Goal: Task Accomplishment & Management: Manage account settings

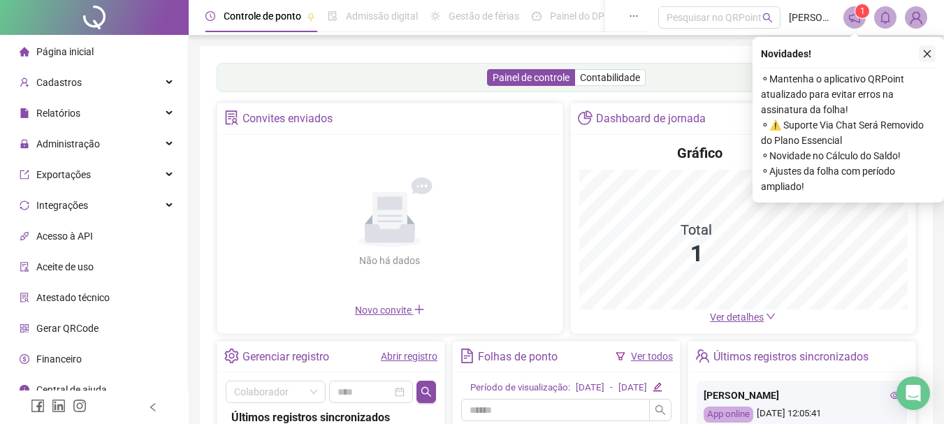
click at [924, 52] on icon "close" at bounding box center [927, 54] width 10 height 10
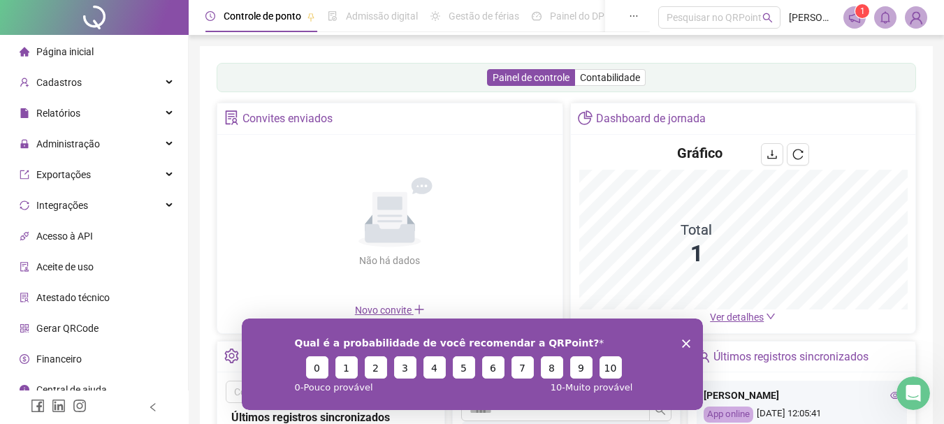
scroll to position [13, 0]
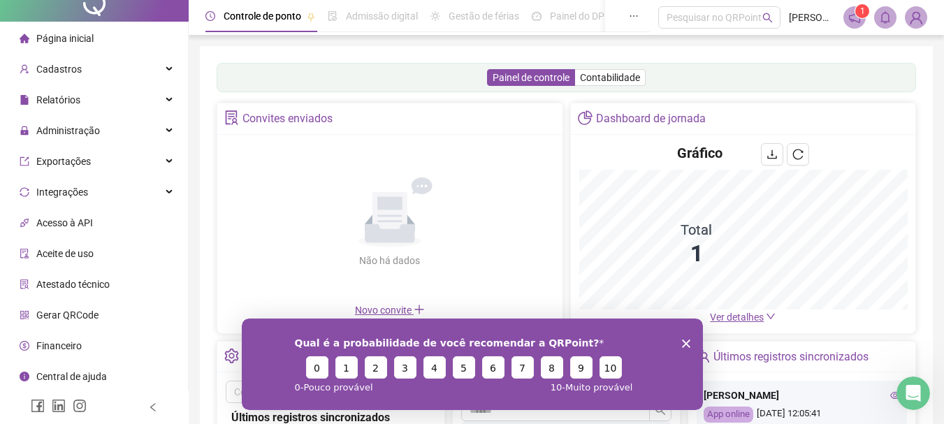
click at [685, 337] on div "Qual é a probabilidade de você recomendar a QRPoint? 0 1 2 3 4 5 6 7 8 9 10 0 -…" at bounding box center [471, 364] width 461 height 92
click at [680, 344] on div "Qual é a probabilidade de você recomendar a QRPoint? 0 1 2 3 4 5 6 7 8 9 10 0 -…" at bounding box center [471, 364] width 461 height 92
click at [683, 343] on icon "Encerrar pesquisa" at bounding box center [685, 343] width 8 height 8
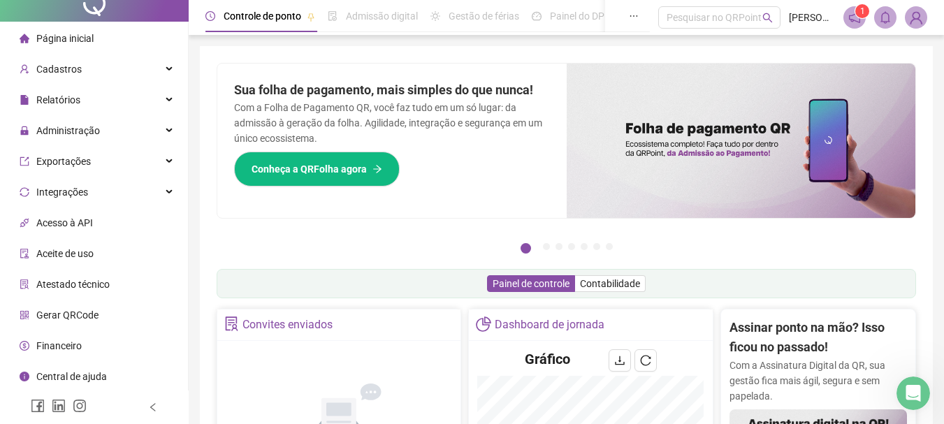
click at [850, 19] on span at bounding box center [854, 17] width 22 height 22
click at [850, 19] on header "Controle de ponto Admissão digital Gestão de férias Painel do DP Folha de pagam…" at bounding box center [566, 17] width 755 height 35
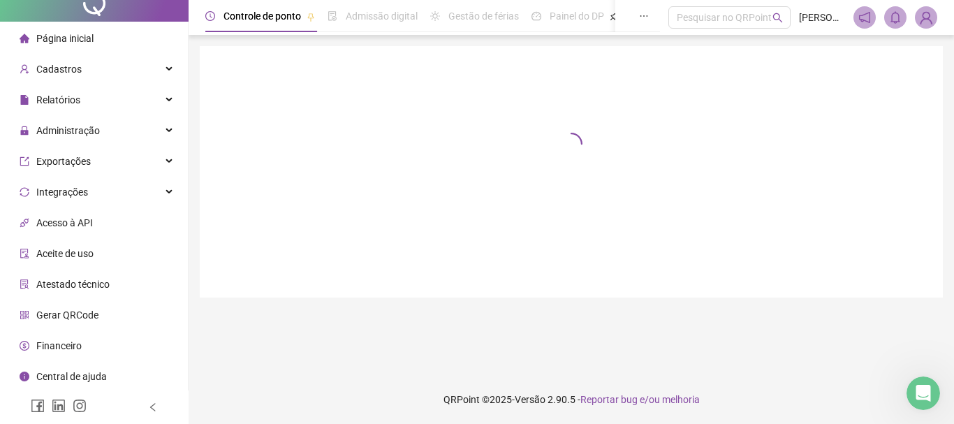
click at [921, 19] on img at bounding box center [926, 17] width 21 height 21
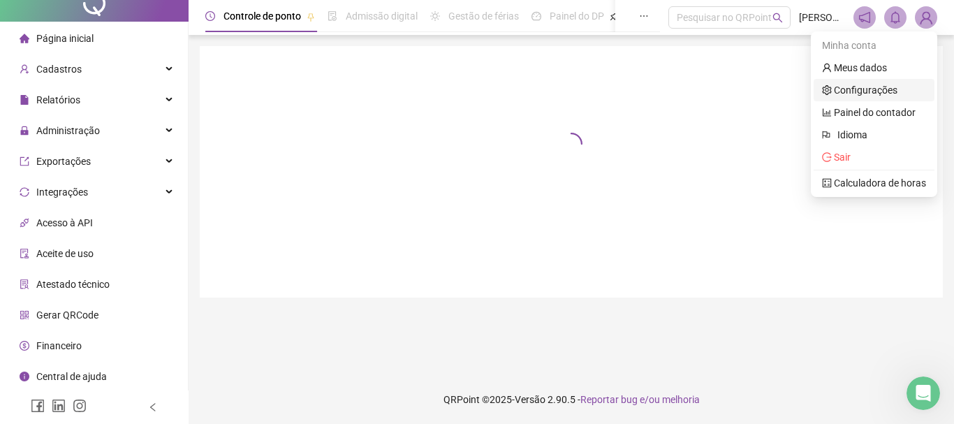
click at [866, 92] on link "Configurações" at bounding box center [859, 90] width 75 height 11
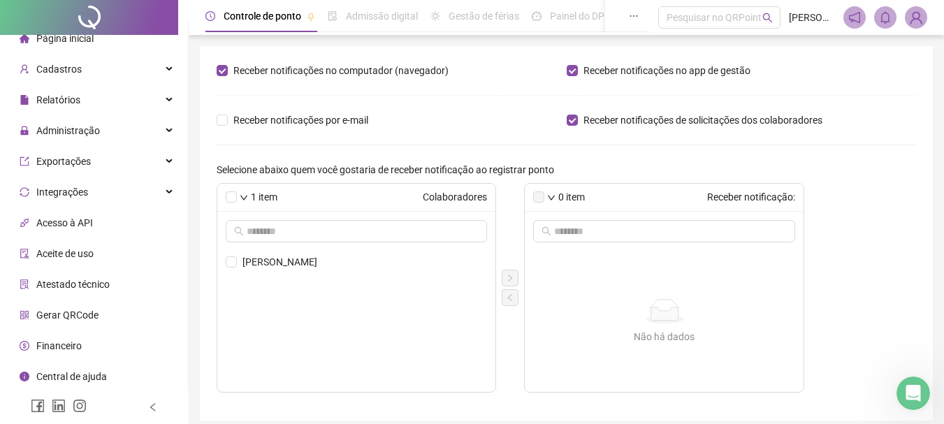
click at [916, 17] on img at bounding box center [915, 17] width 21 height 21
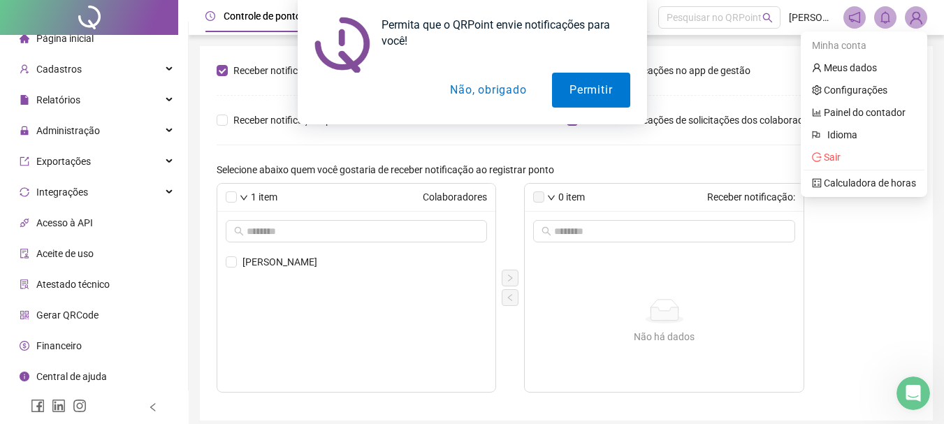
drag, startPoint x: 488, startPoint y: 90, endPoint x: 662, endPoint y: 109, distance: 174.3
click at [488, 89] on button "Não, obrigado" at bounding box center [487, 90] width 111 height 35
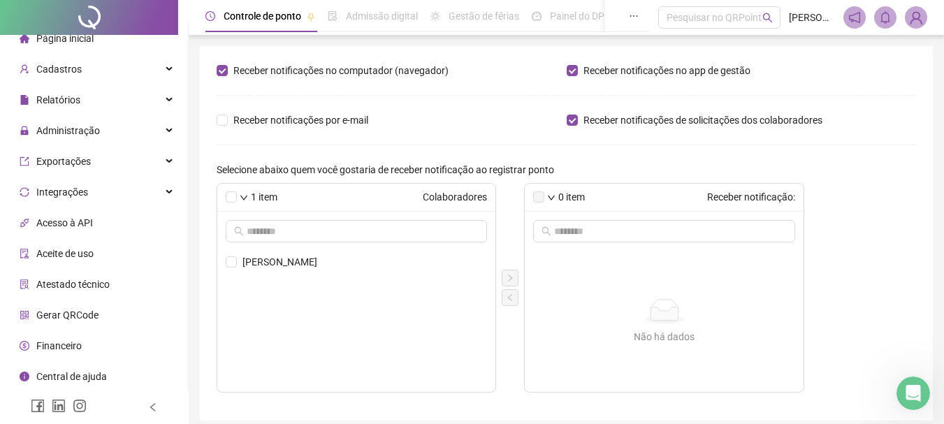
click at [915, 13] on img at bounding box center [915, 17] width 21 height 21
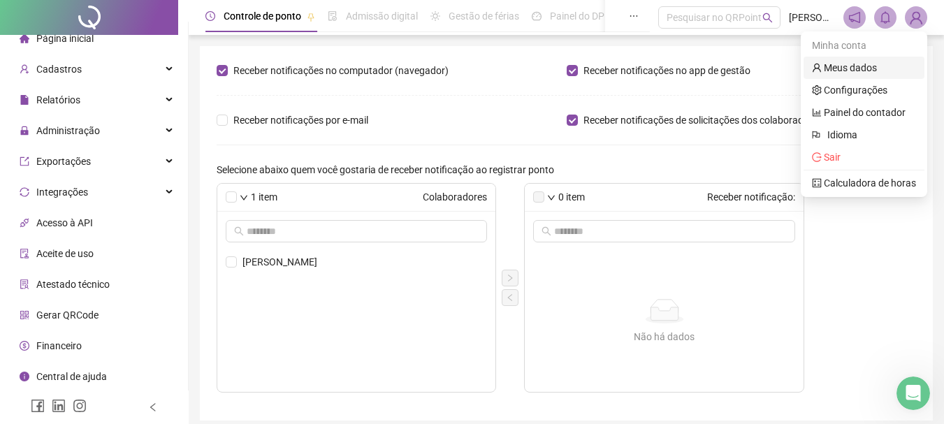
click at [843, 65] on link "Meus dados" at bounding box center [844, 67] width 65 height 11
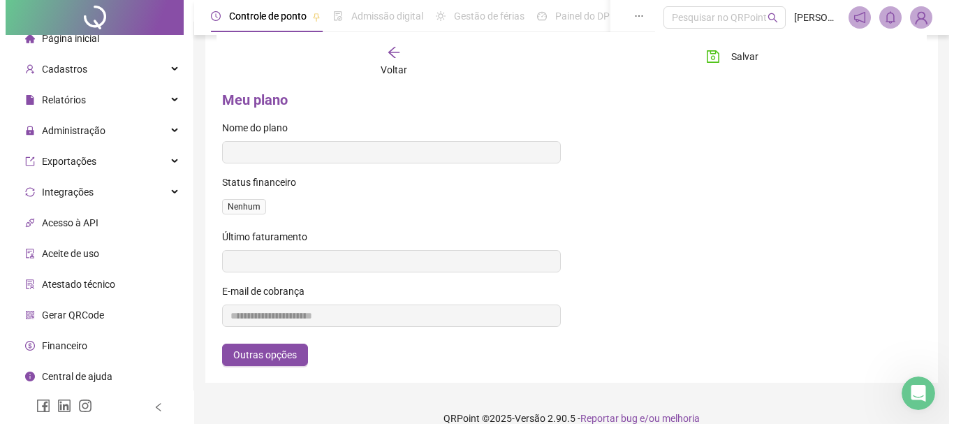
scroll to position [544, 0]
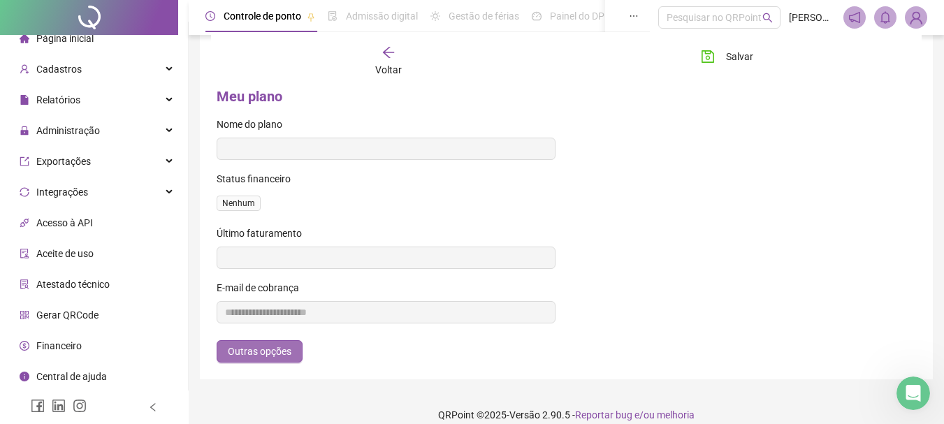
click at [272, 351] on span "Outras opções" at bounding box center [260, 351] width 64 height 15
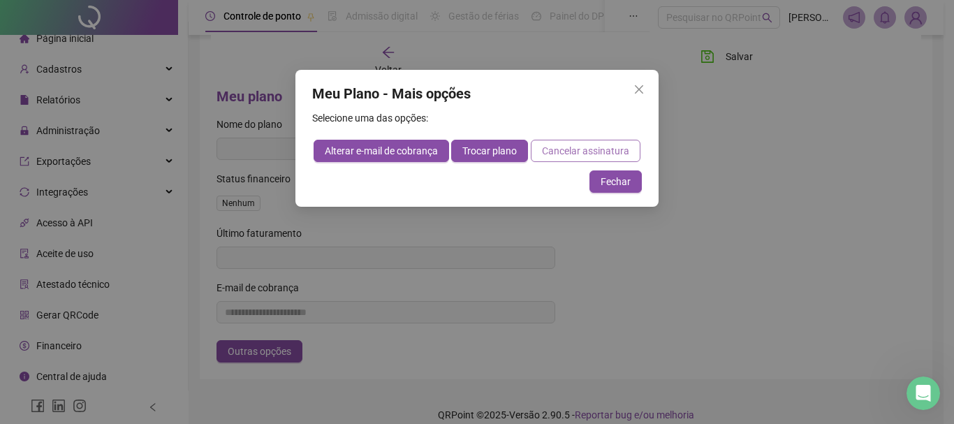
click at [570, 149] on span "Cancelar assinatura" at bounding box center [585, 150] width 87 height 15
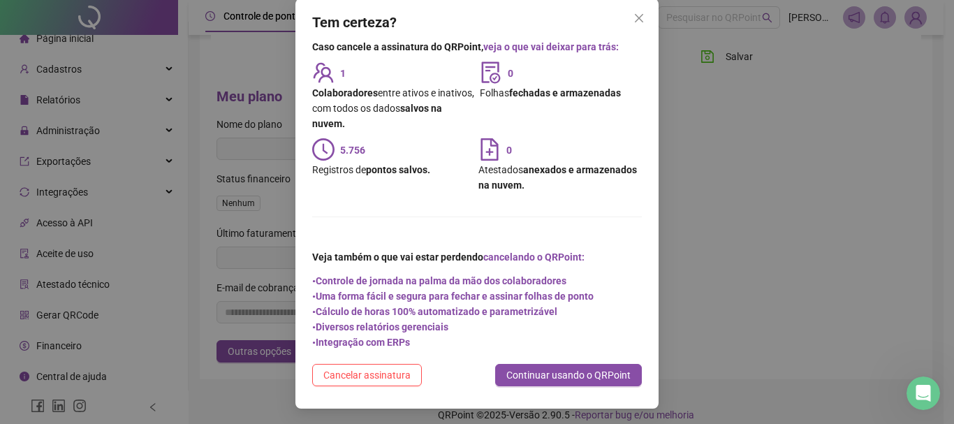
scroll to position [73, 0]
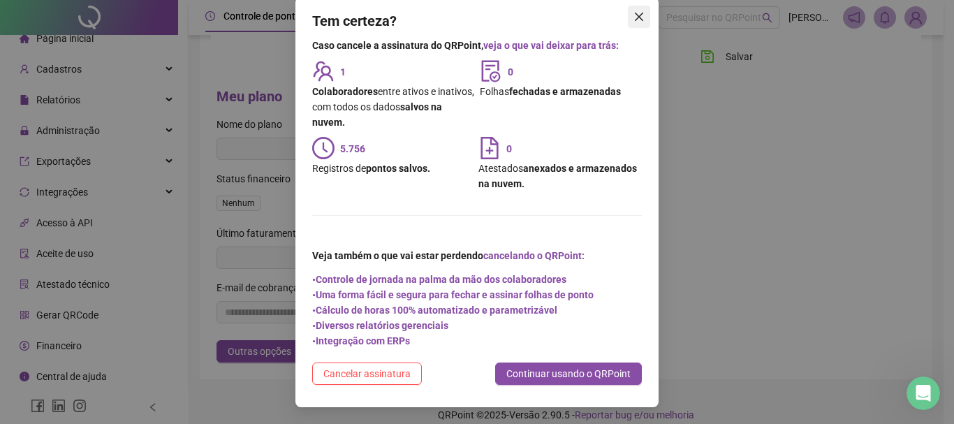
click at [634, 14] on icon "close" at bounding box center [639, 16] width 11 height 11
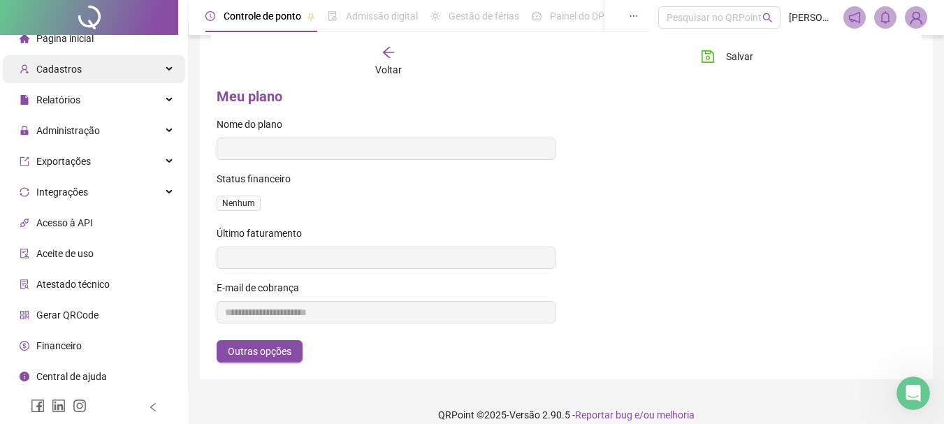
scroll to position [0, 0]
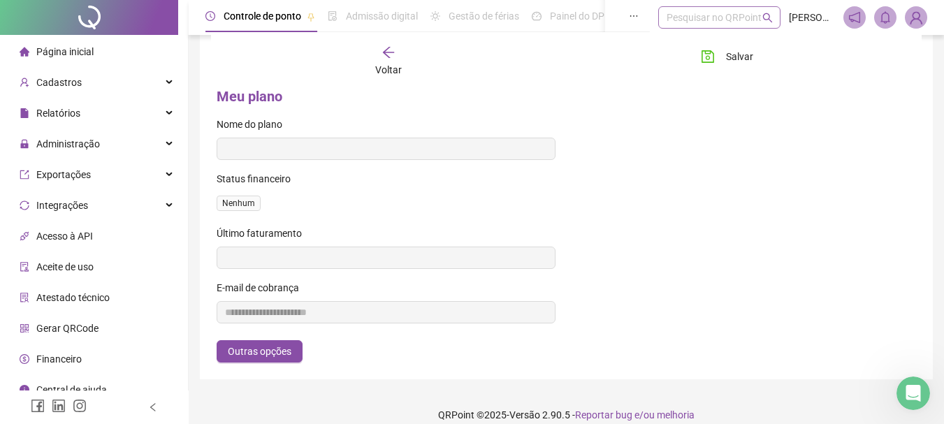
click at [738, 12] on div "Pesquisar no QRPoint" at bounding box center [719, 17] width 122 height 22
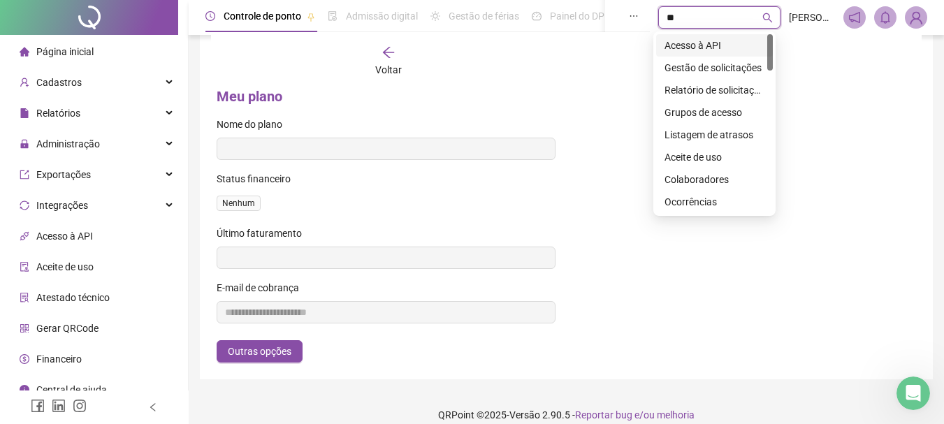
type input "***"
click at [720, 38] on div "Gestão de solicitações" at bounding box center [714, 45] width 100 height 15
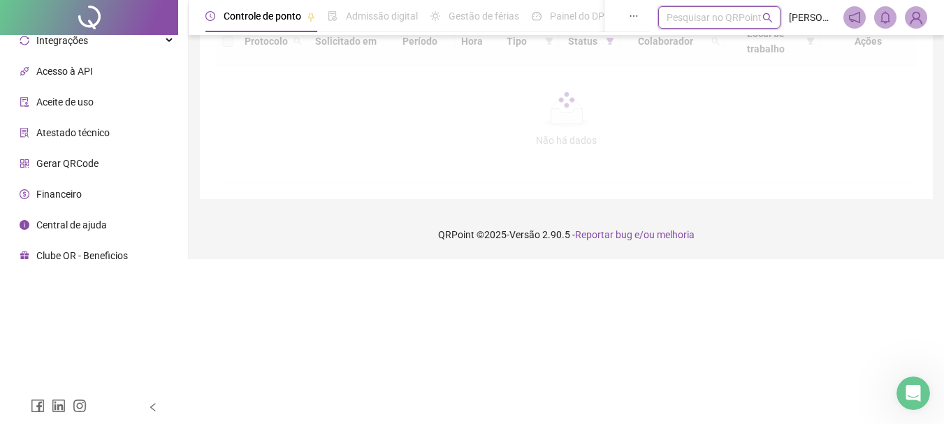
scroll to position [9, 0]
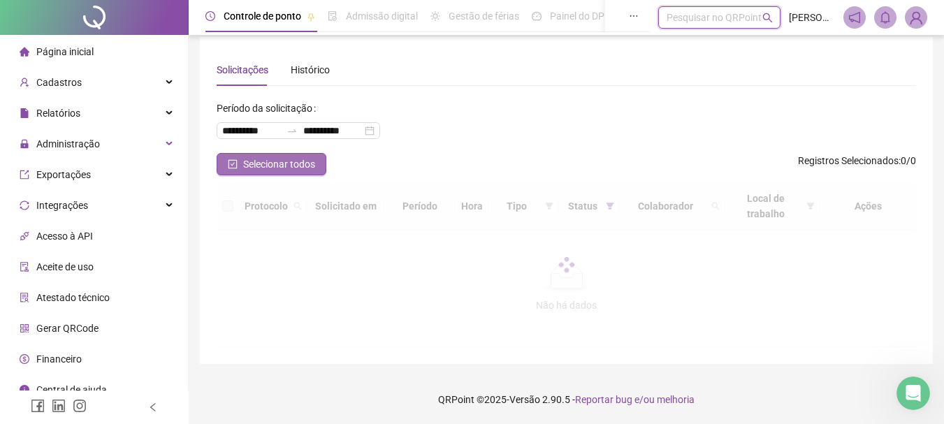
click at [265, 166] on span "Selecionar todos" at bounding box center [279, 163] width 72 height 15
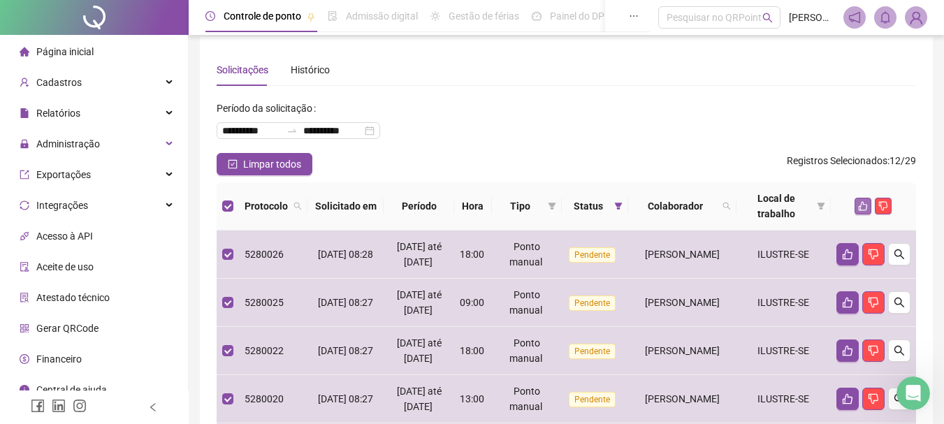
click at [861, 200] on button "button" at bounding box center [862, 206] width 17 height 17
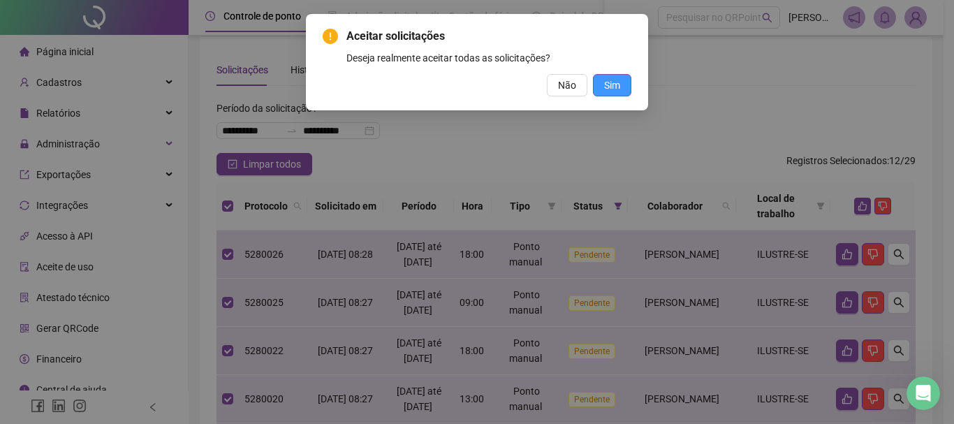
click at [611, 85] on span "Sim" at bounding box center [612, 85] width 16 height 15
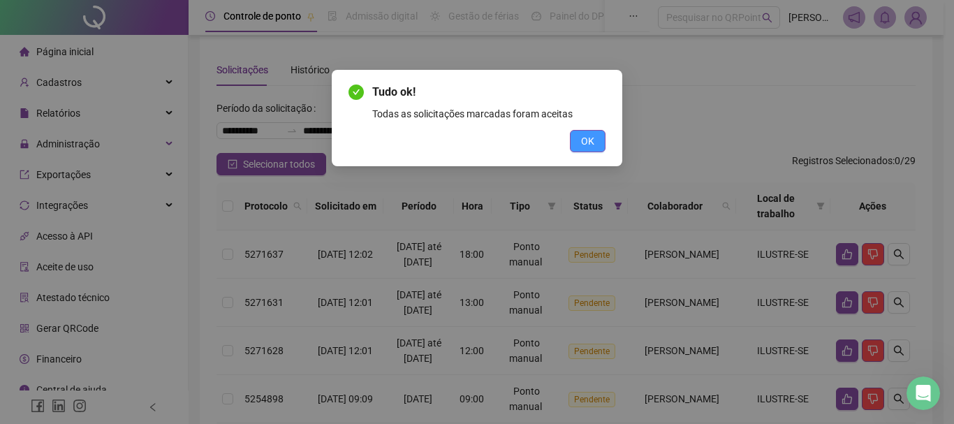
click at [590, 143] on span "OK" at bounding box center [587, 140] width 13 height 15
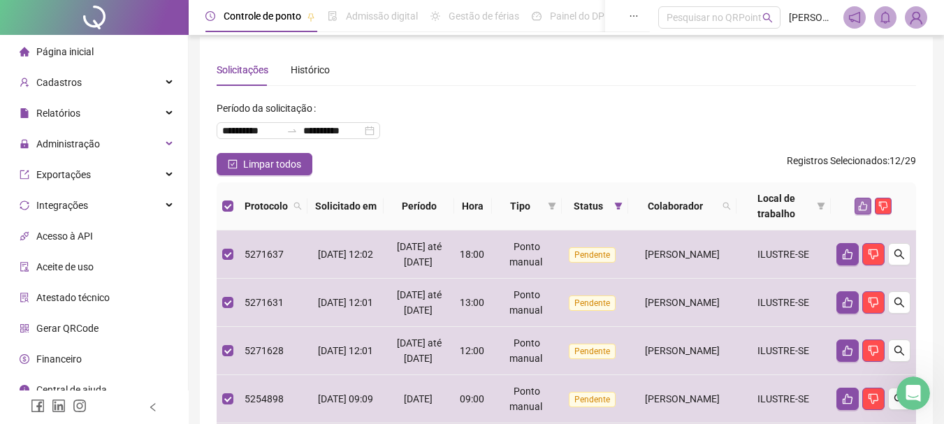
click at [864, 207] on icon "like" at bounding box center [863, 206] width 10 height 10
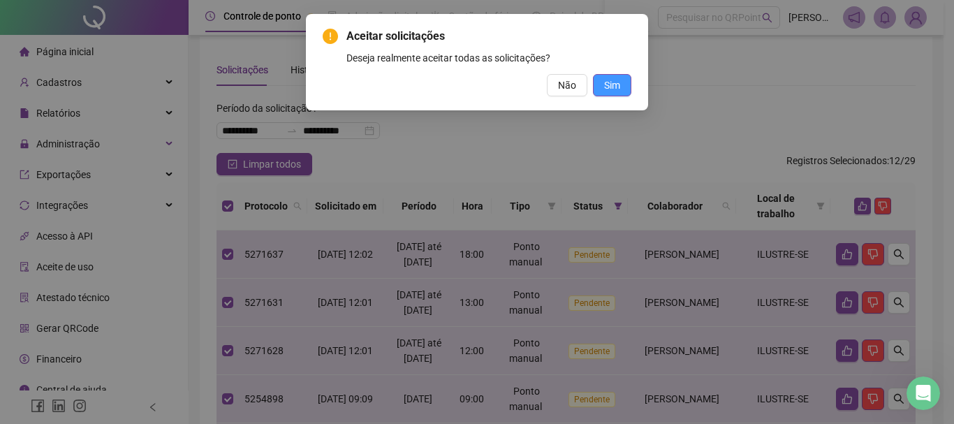
click at [620, 89] on span "Sim" at bounding box center [612, 85] width 16 height 15
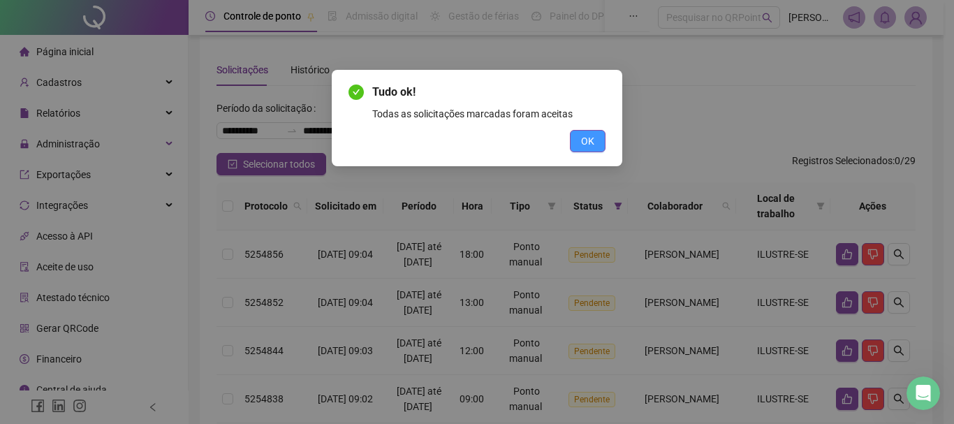
click at [574, 140] on button "OK" at bounding box center [588, 141] width 36 height 22
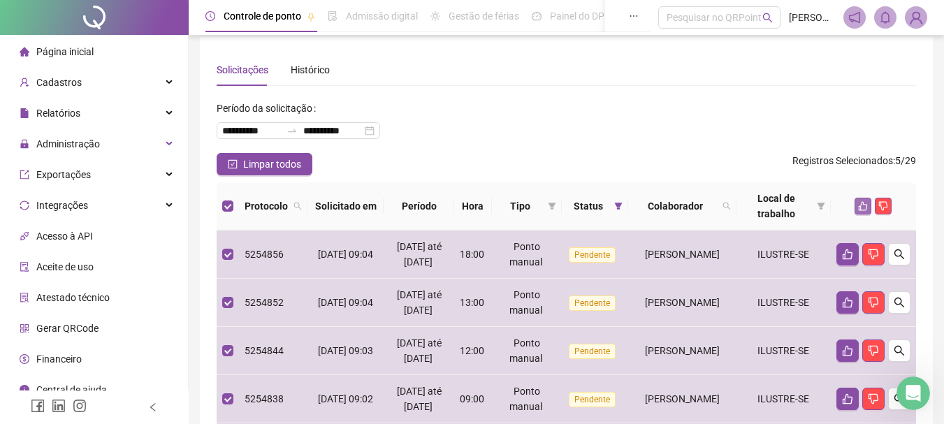
click at [859, 207] on icon "like" at bounding box center [863, 206] width 9 height 9
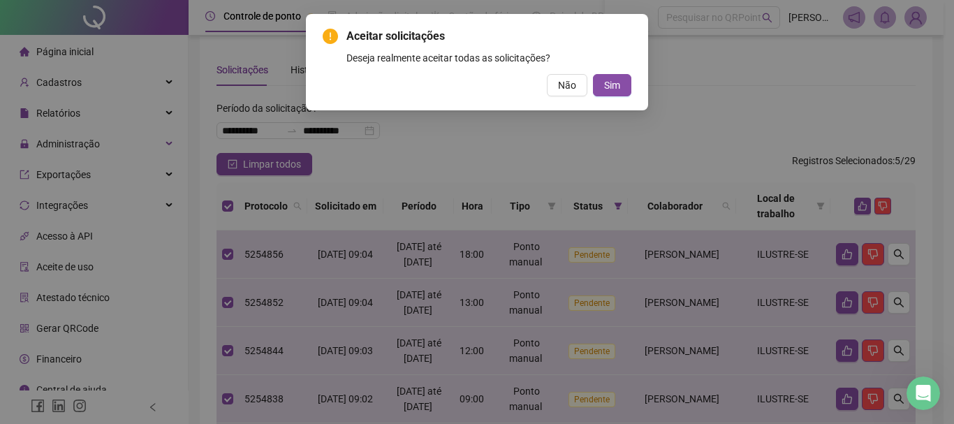
click at [633, 84] on div "Aceitar solicitações Deseja realmente aceitar todas as solicitações? Não Sim" at bounding box center [477, 62] width 342 height 96
click at [619, 85] on span "Sim" at bounding box center [612, 85] width 16 height 15
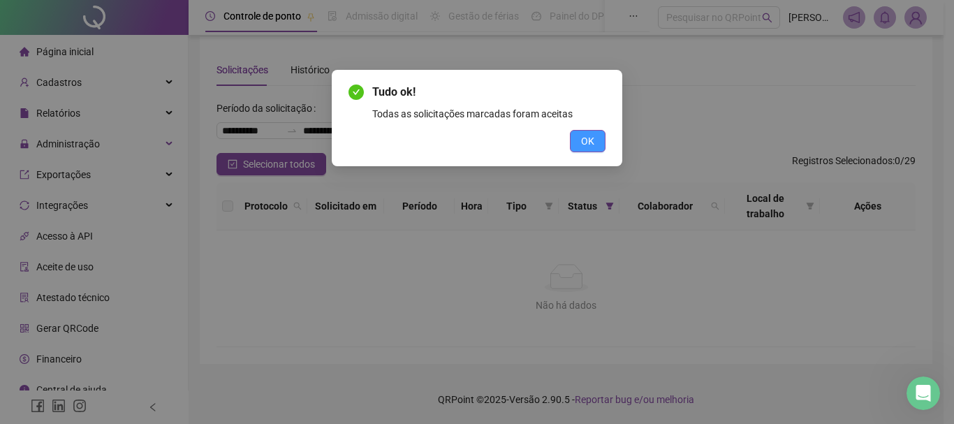
click at [594, 151] on button "OK" at bounding box center [588, 141] width 36 height 22
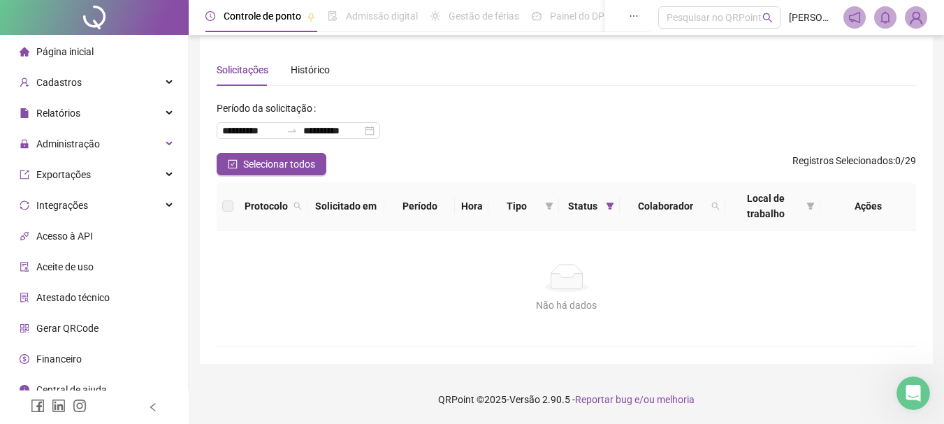
scroll to position [13, 0]
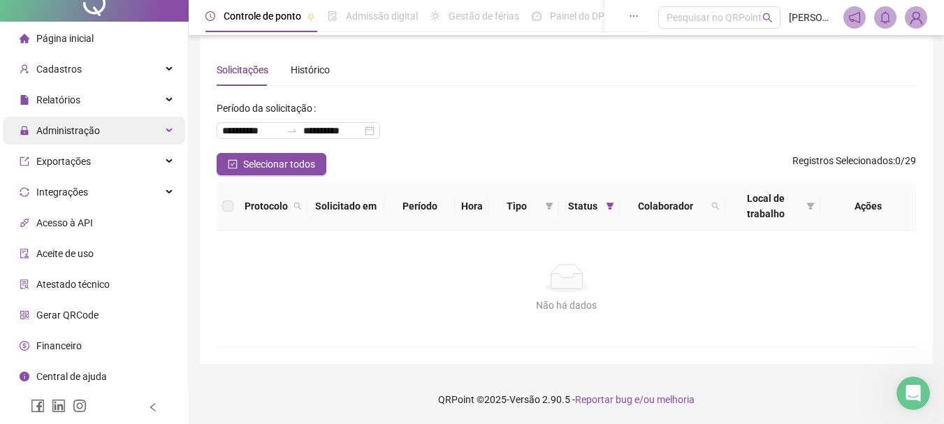
click at [82, 126] on span "Administração" at bounding box center [68, 130] width 64 height 11
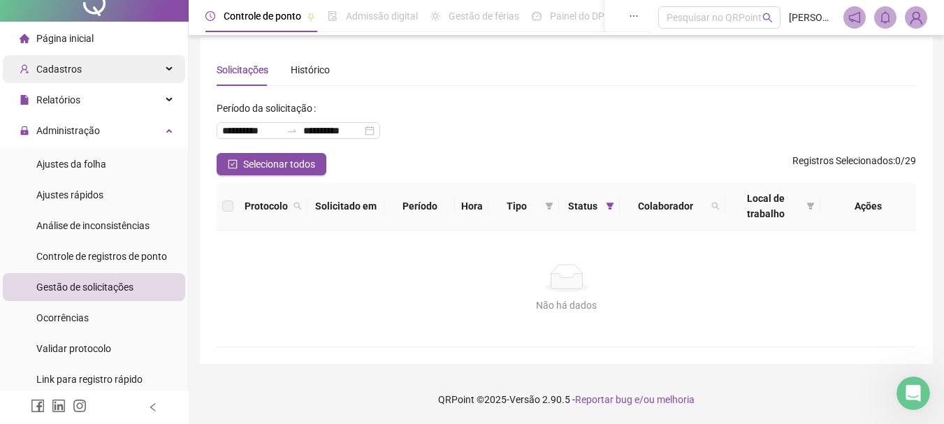
click at [99, 69] on div "Cadastros" at bounding box center [94, 69] width 182 height 28
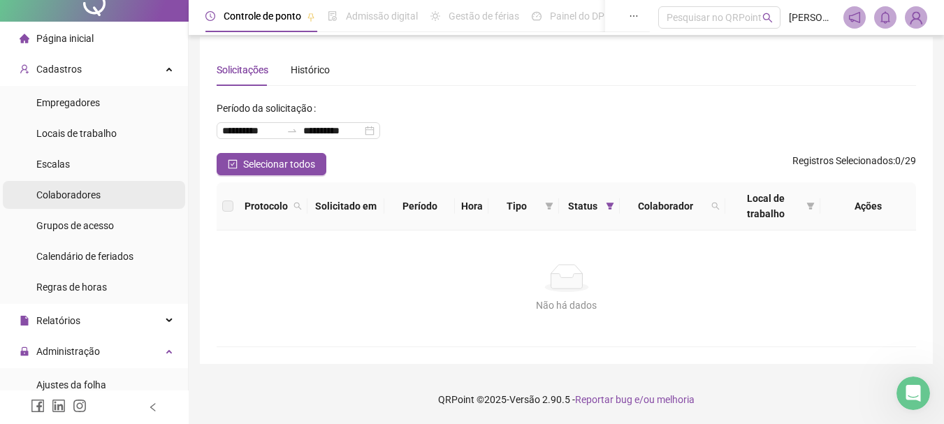
click at [108, 194] on li "Colaboradores" at bounding box center [94, 195] width 182 height 28
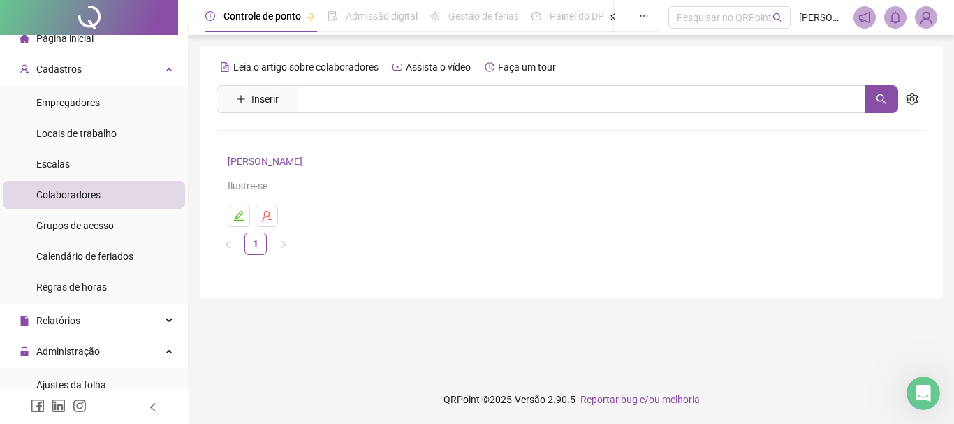
click at [289, 166] on link "[PERSON_NAME]" at bounding box center [267, 161] width 79 height 11
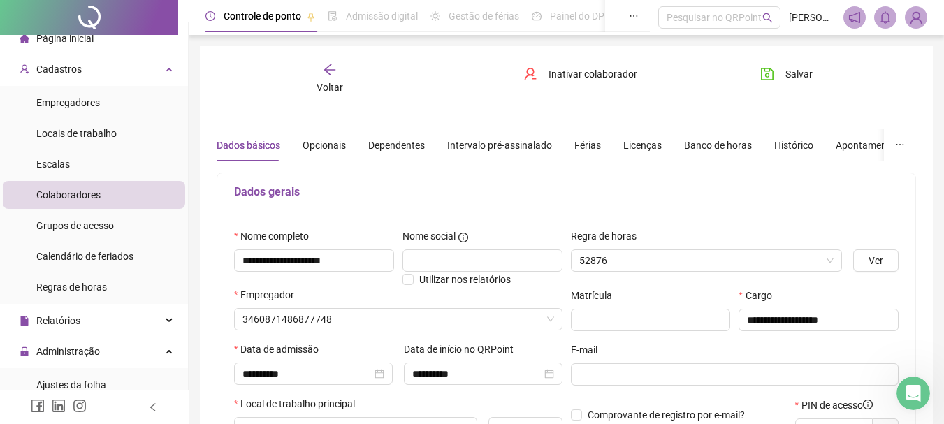
type input "**********"
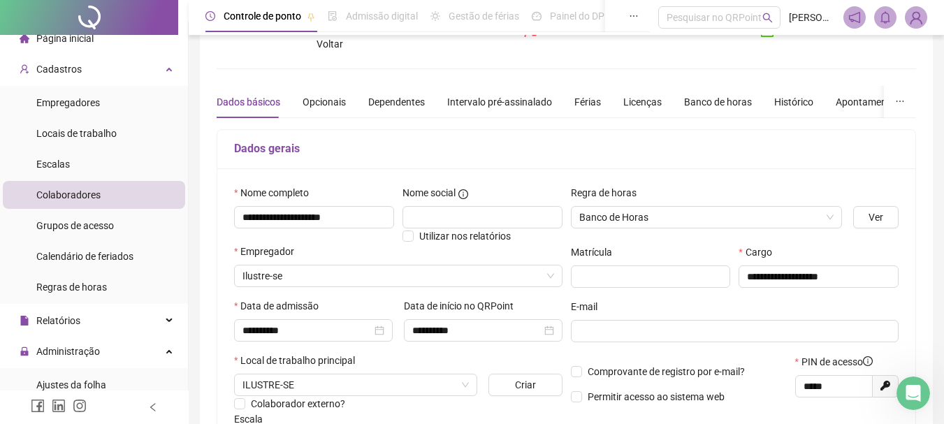
scroll to position [3, 0]
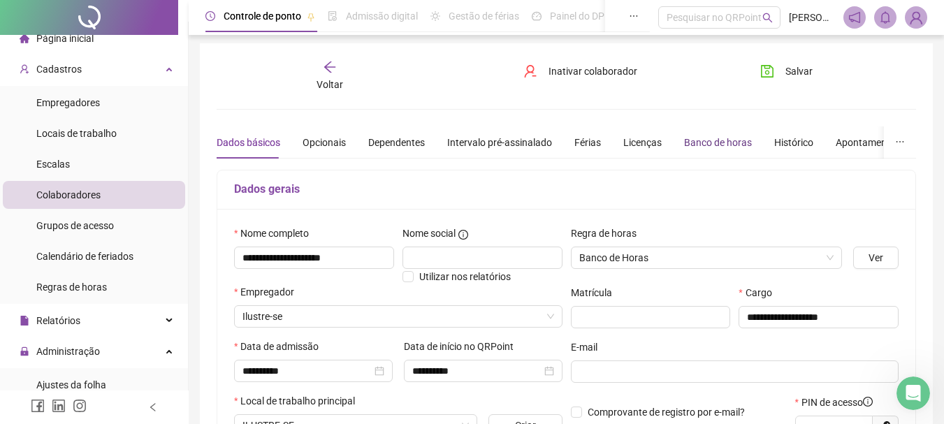
click at [686, 140] on div "Banco de horas" at bounding box center [718, 142] width 68 height 15
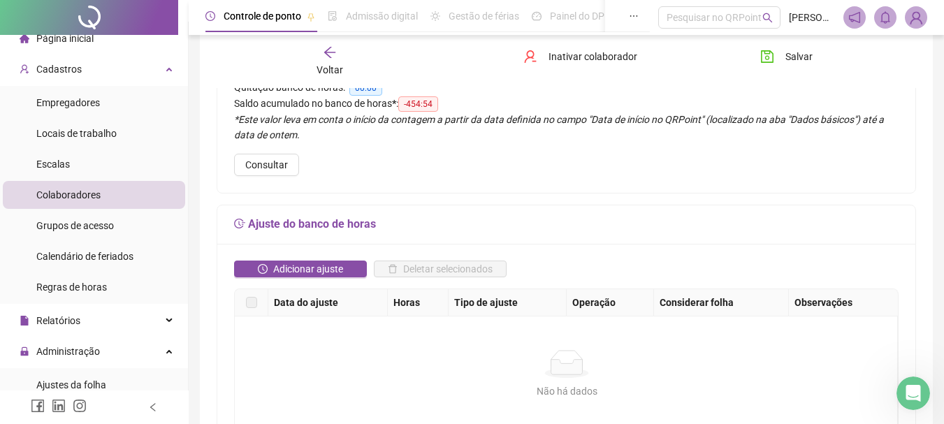
scroll to position [0, 0]
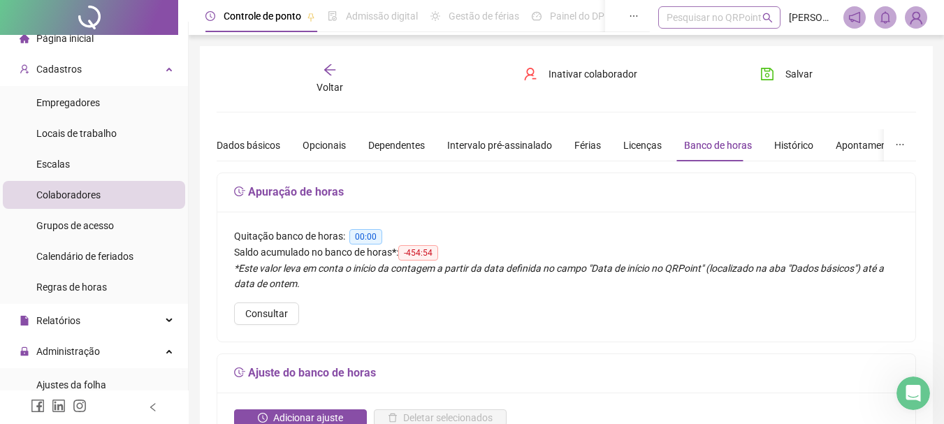
click at [669, 12] on div "Pesquisar no QRPoint" at bounding box center [719, 17] width 122 height 22
click at [922, 17] on img at bounding box center [915, 17] width 21 height 21
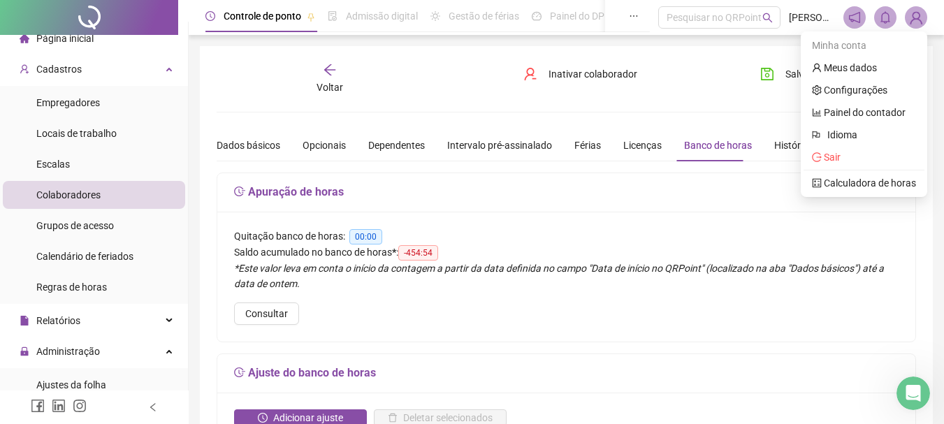
click at [910, 16] on img at bounding box center [915, 17] width 21 height 21
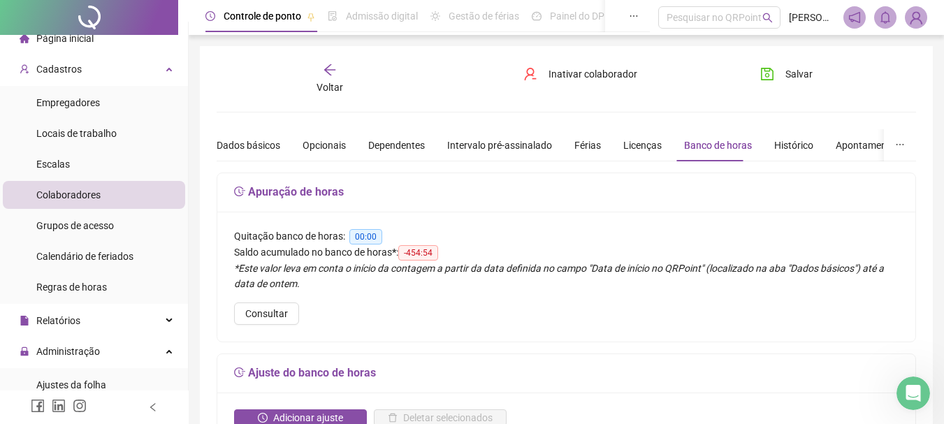
click at [910, 16] on img at bounding box center [915, 17] width 21 height 21
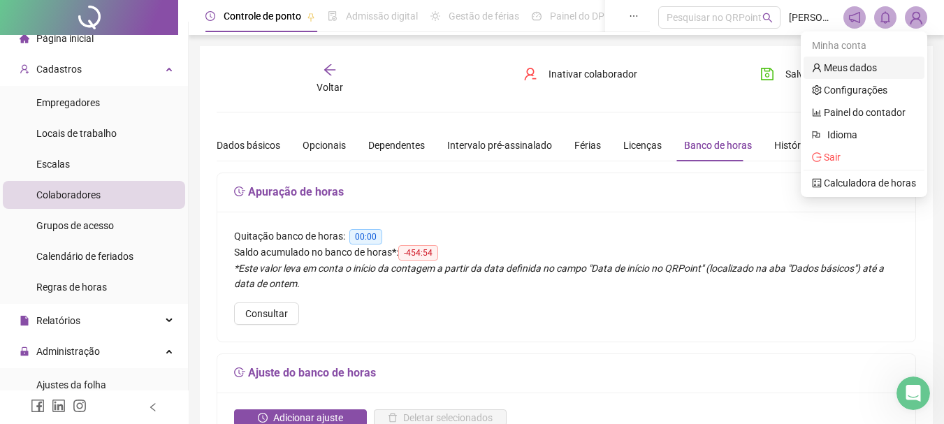
click at [842, 63] on link "Meus dados" at bounding box center [844, 67] width 65 height 11
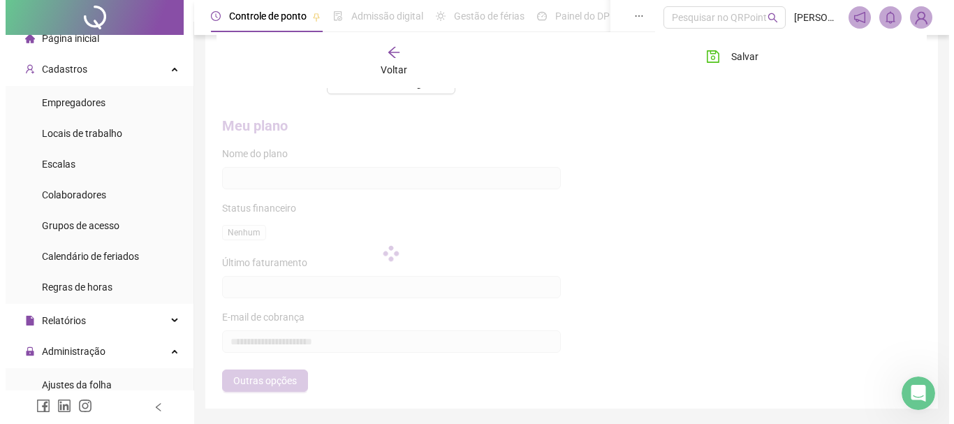
scroll to position [560, 0]
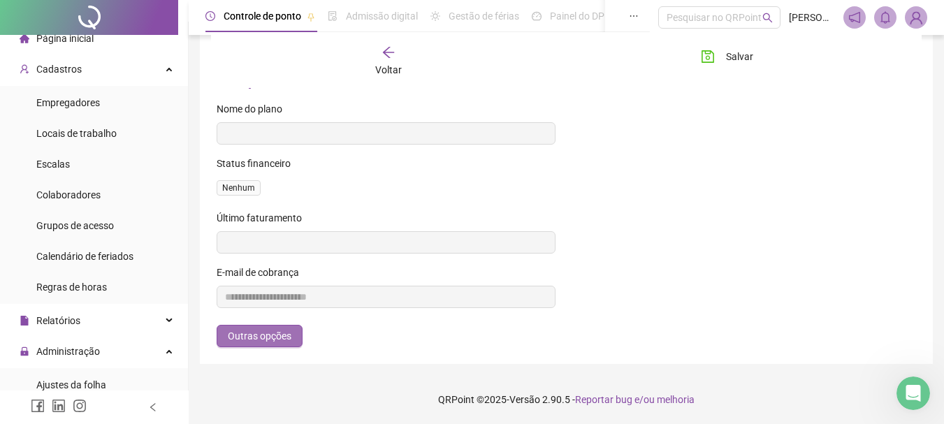
click at [245, 334] on span "Outras opções" at bounding box center [260, 335] width 64 height 15
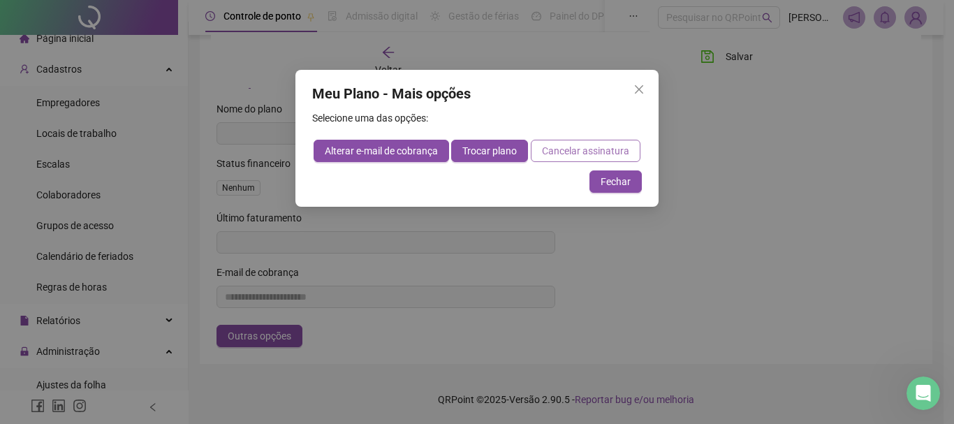
click at [566, 145] on span "Cancelar assinatura" at bounding box center [585, 150] width 87 height 15
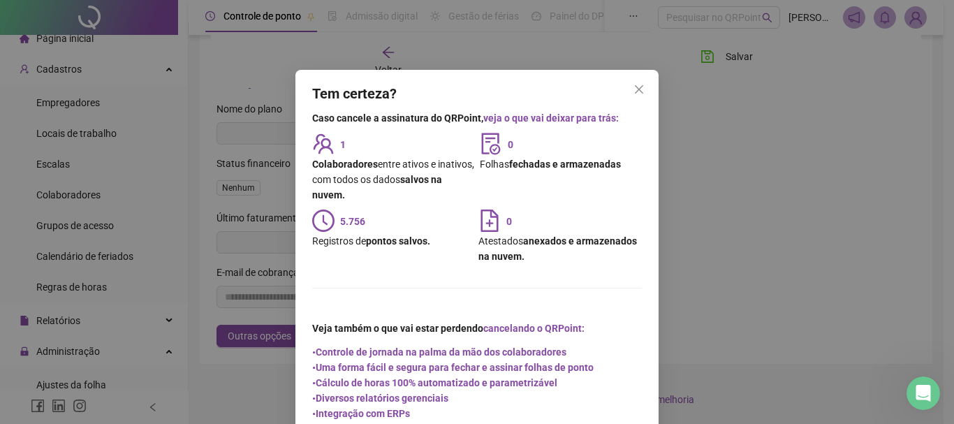
scroll to position [73, 0]
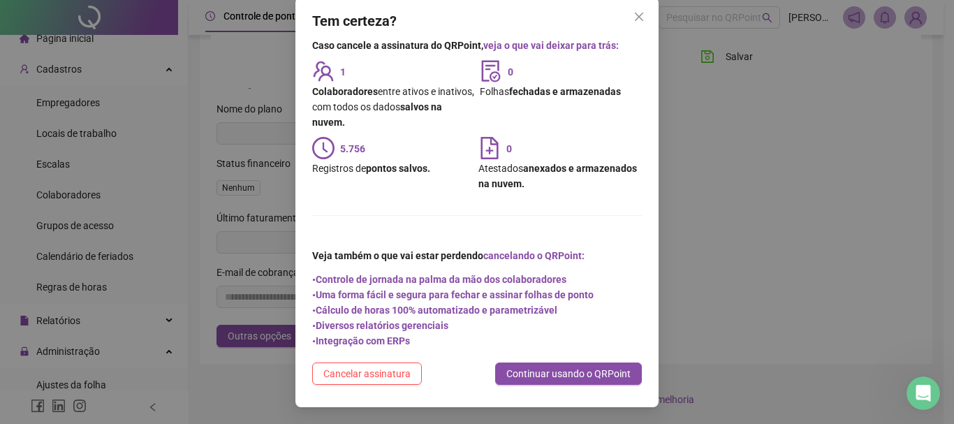
drag, startPoint x: 374, startPoint y: 379, endPoint x: 383, endPoint y: 378, distance: 9.2
click at [380, 379] on span "Cancelar assinatura" at bounding box center [366, 373] width 87 height 15
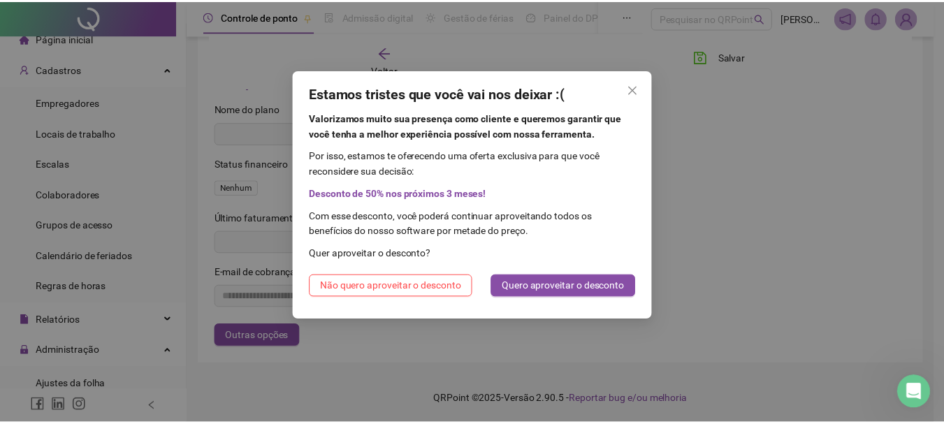
scroll to position [0, 0]
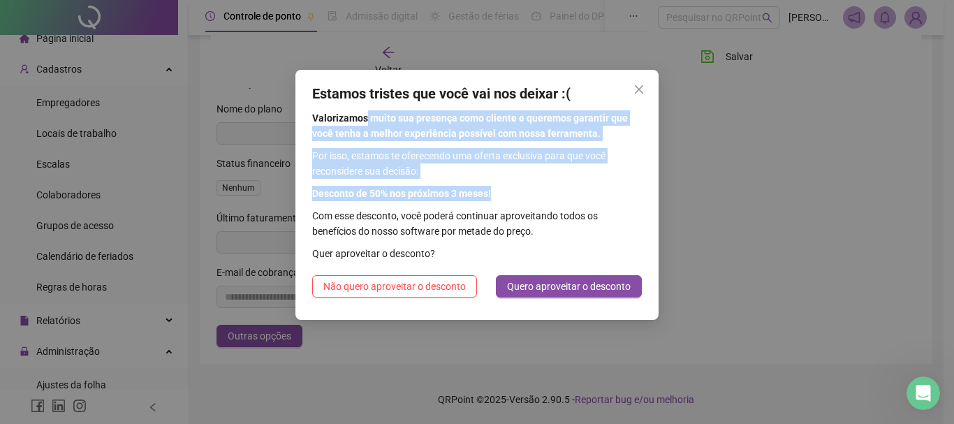
drag, startPoint x: 453, startPoint y: 110, endPoint x: 544, endPoint y: 210, distance: 134.5
click at [540, 203] on div "Valorizamos muito sua presença como cliente e queremos garantir que você tenha …" at bounding box center [477, 185] width 330 height 151
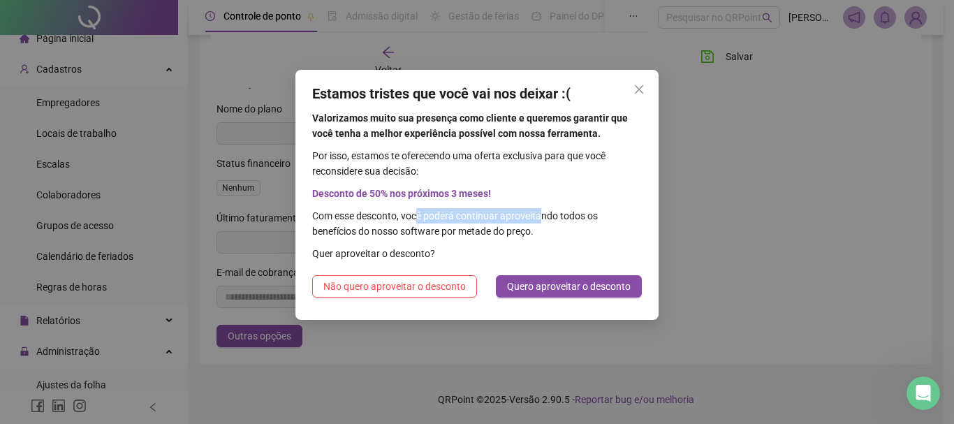
drag, startPoint x: 544, startPoint y: 210, endPoint x: 414, endPoint y: 221, distance: 130.4
click at [414, 220] on div "Valorizamos muito sua presença como cliente e queremos garantir que você tenha …" at bounding box center [477, 185] width 330 height 151
click at [412, 221] on span "Com esse desconto, você poderá continuar aproveitando todos os benefícios do no…" at bounding box center [477, 223] width 330 height 31
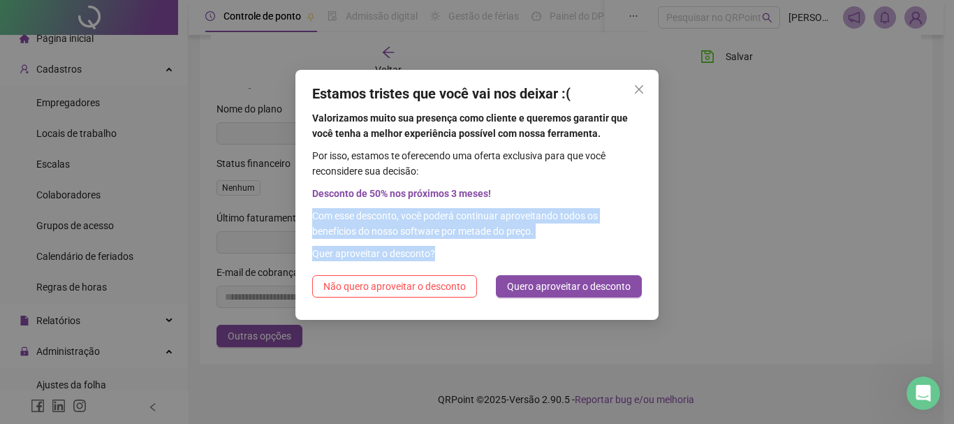
drag, startPoint x: 311, startPoint y: 219, endPoint x: 426, endPoint y: 299, distance: 140.5
click at [427, 301] on div "Estamos tristes que você vai nos deixar :( Valorizamos muito sua presença como …" at bounding box center [477, 195] width 363 height 250
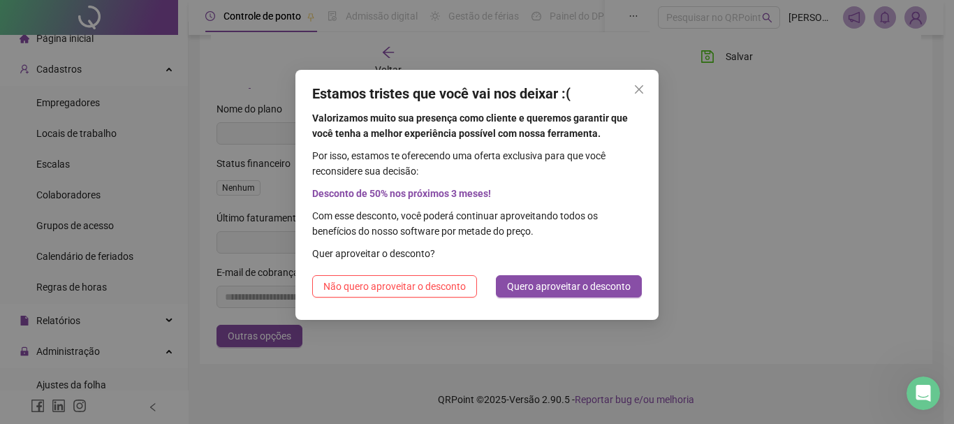
click at [381, 160] on span "Por isso, estamos te oferecendo uma oferta exclusiva para que você reconsidere …" at bounding box center [477, 163] width 330 height 31
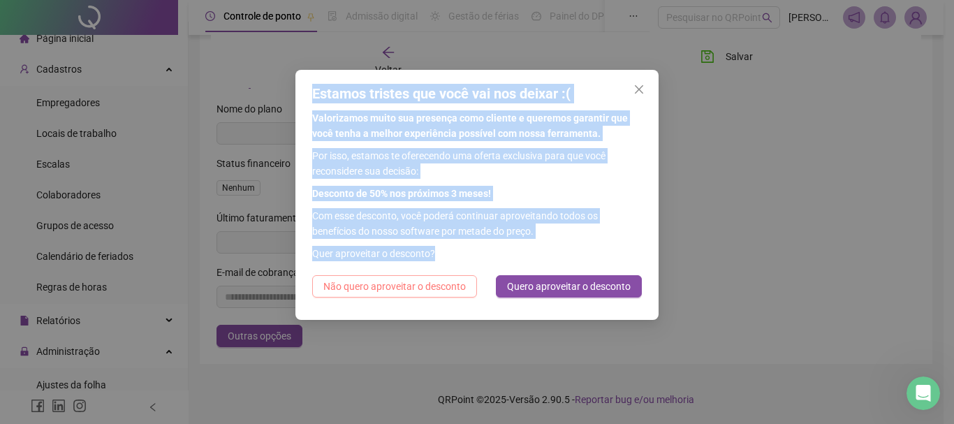
drag, startPoint x: 304, startPoint y: 91, endPoint x: 453, endPoint y: 279, distance: 239.7
click at [453, 279] on div "Estamos tristes que você vai nos deixar :( Valorizamos muito sua presença como …" at bounding box center [477, 195] width 363 height 250
click at [408, 286] on span "Não quero aproveitar o desconto" at bounding box center [394, 286] width 143 height 15
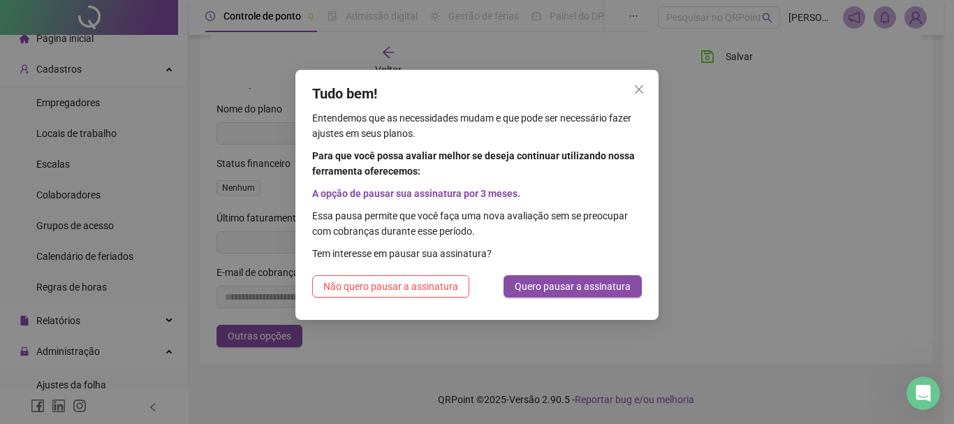
click at [316, 115] on span "Entendemos que as necessidades mudam e que pode ser necessário fazer ajustes em…" at bounding box center [477, 125] width 330 height 31
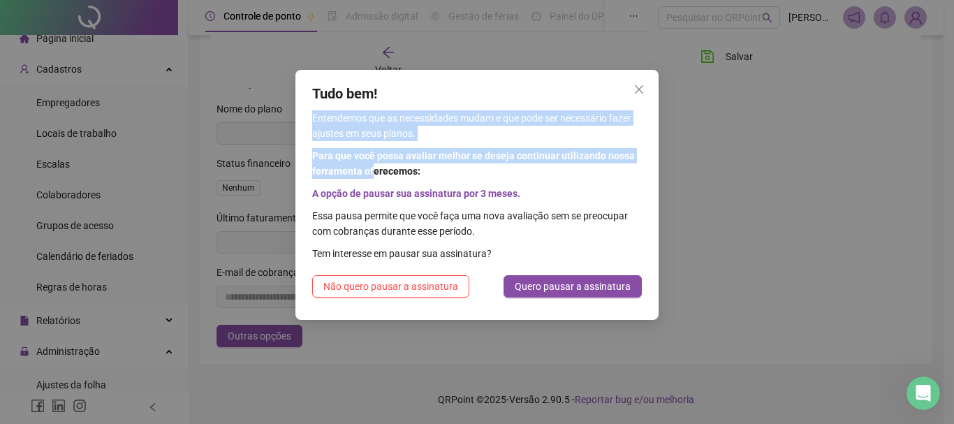
drag, startPoint x: 312, startPoint y: 112, endPoint x: 374, endPoint y: 168, distance: 83.6
click at [374, 168] on div "Tudo bem! Entendemos que as necessidades mudam e que pode ser necessário fazer …" at bounding box center [477, 195] width 363 height 250
click at [432, 294] on button "Não quero pausar a assinatura" at bounding box center [390, 286] width 157 height 22
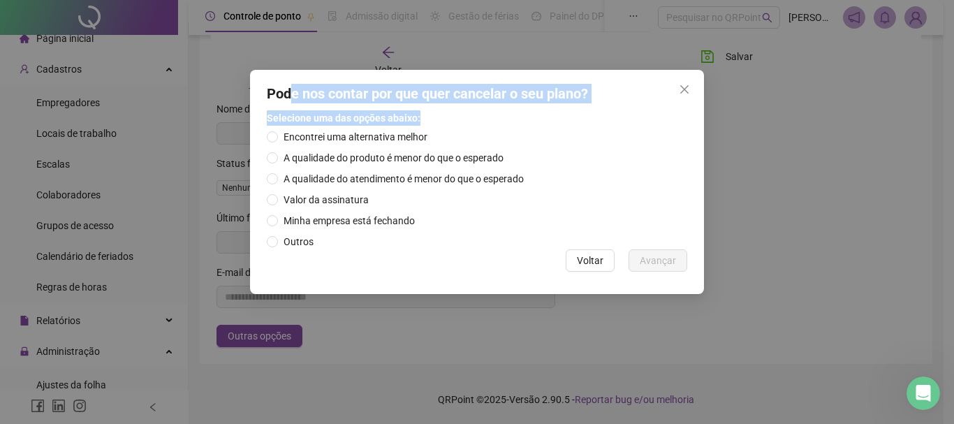
drag, startPoint x: 289, startPoint y: 101, endPoint x: 591, endPoint y: 105, distance: 302.5
click at [591, 105] on div "Pode nos contar por que quer cancelar o seu plano? Selecione uma das opções aba…" at bounding box center [477, 182] width 454 height 224
click at [428, 122] on span "Selecione uma das opções abaixo:" at bounding box center [477, 117] width 421 height 15
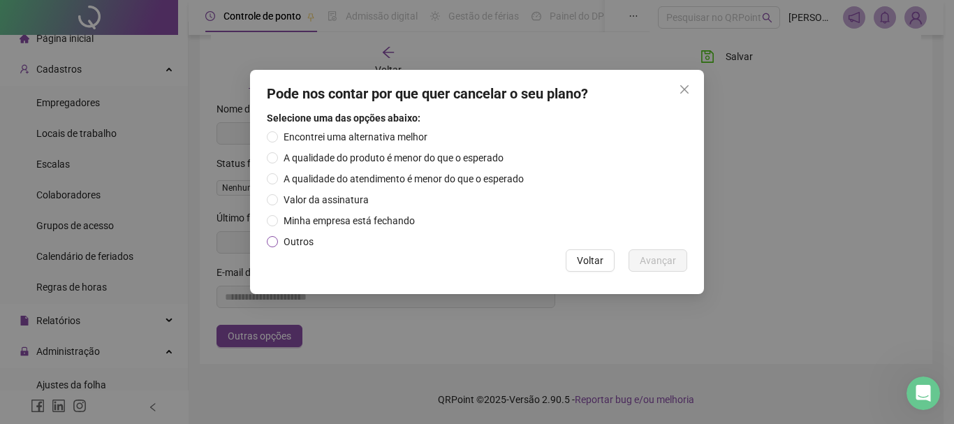
click at [285, 240] on span "Outros" at bounding box center [298, 241] width 41 height 15
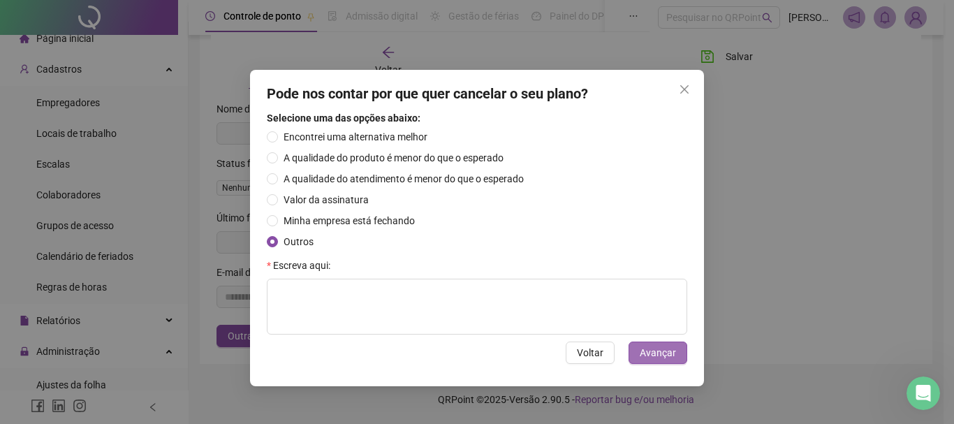
click at [668, 355] on span "Avançar" at bounding box center [658, 352] width 36 height 15
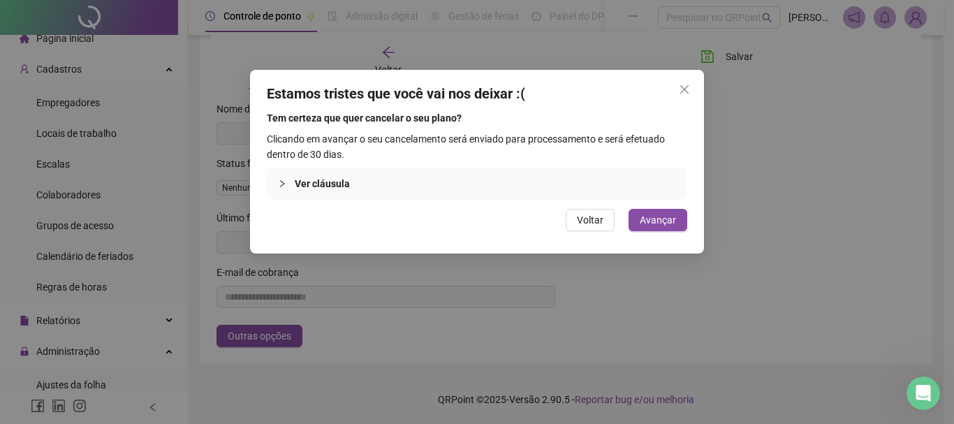
click at [297, 184] on span "Ver cláusula" at bounding box center [322, 183] width 55 height 11
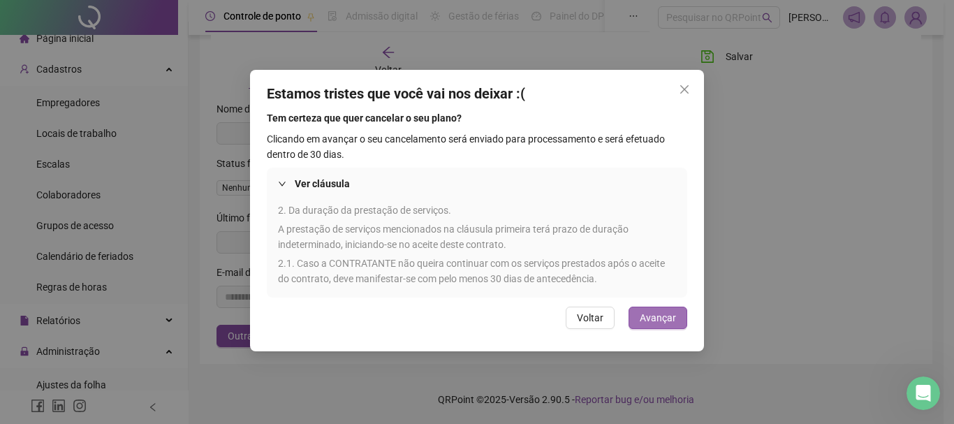
click at [666, 319] on span "Avançar" at bounding box center [658, 317] width 36 height 15
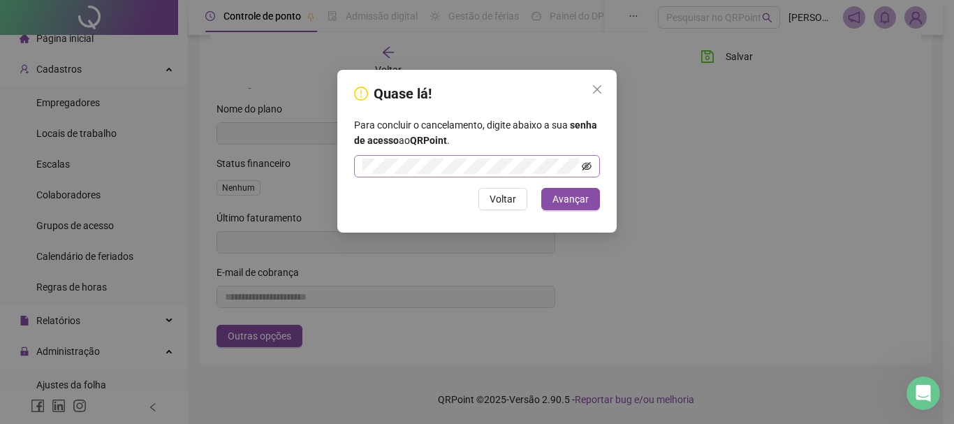
click at [584, 161] on span at bounding box center [587, 166] width 10 height 15
click at [584, 161] on icon "eye-invisible" at bounding box center [587, 166] width 10 height 10
click at [587, 203] on span "Avançar" at bounding box center [571, 198] width 36 height 15
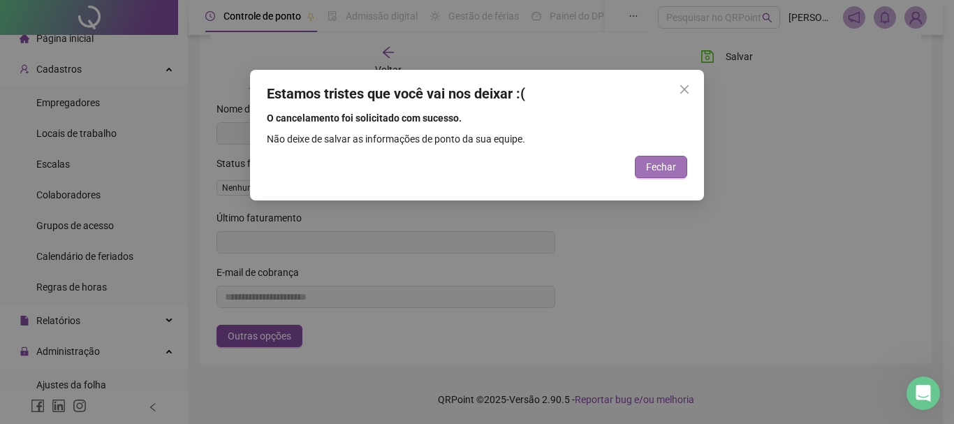
click at [666, 173] on span "Fechar" at bounding box center [661, 166] width 30 height 15
